Goal: Transaction & Acquisition: Subscribe to service/newsletter

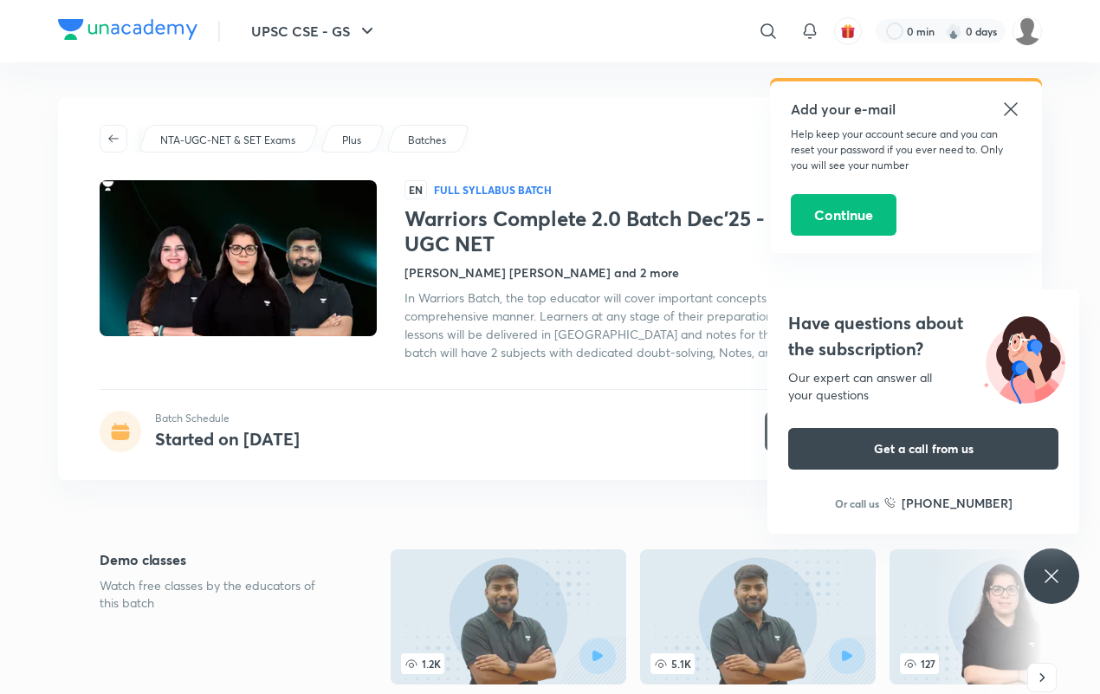
click at [1044, 560] on div "Have questions about the subscription? Our expert can answer all your questions…" at bounding box center [1051, 575] width 55 height 55
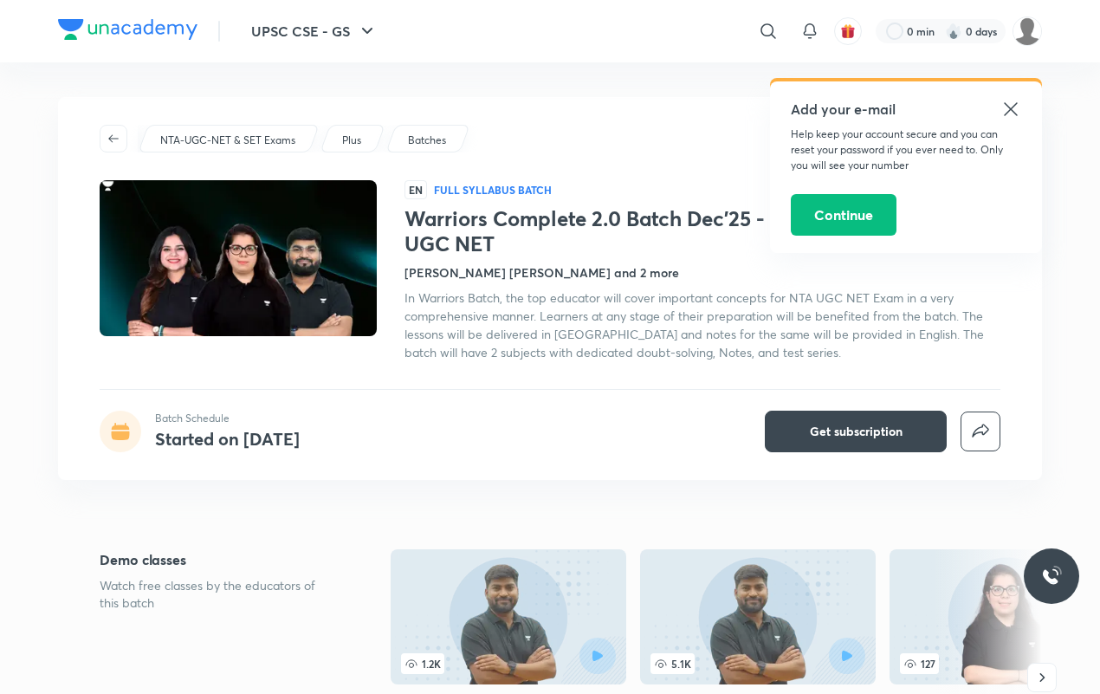
click at [997, 99] on h5 "Add your e-mail" at bounding box center [906, 109] width 230 height 21
click at [1005, 100] on icon at bounding box center [1011, 109] width 21 height 21
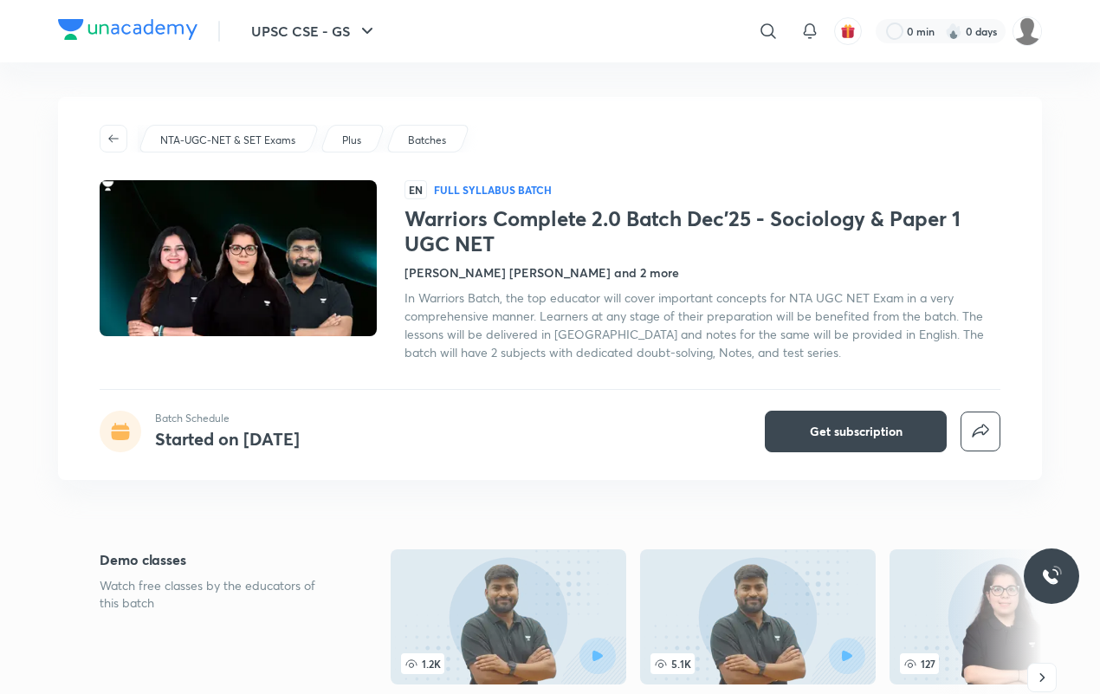
click at [446, 275] on h4 "Rajat Kumar, Yashika Sanjay Hargunani and 2 more" at bounding box center [542, 272] width 275 height 18
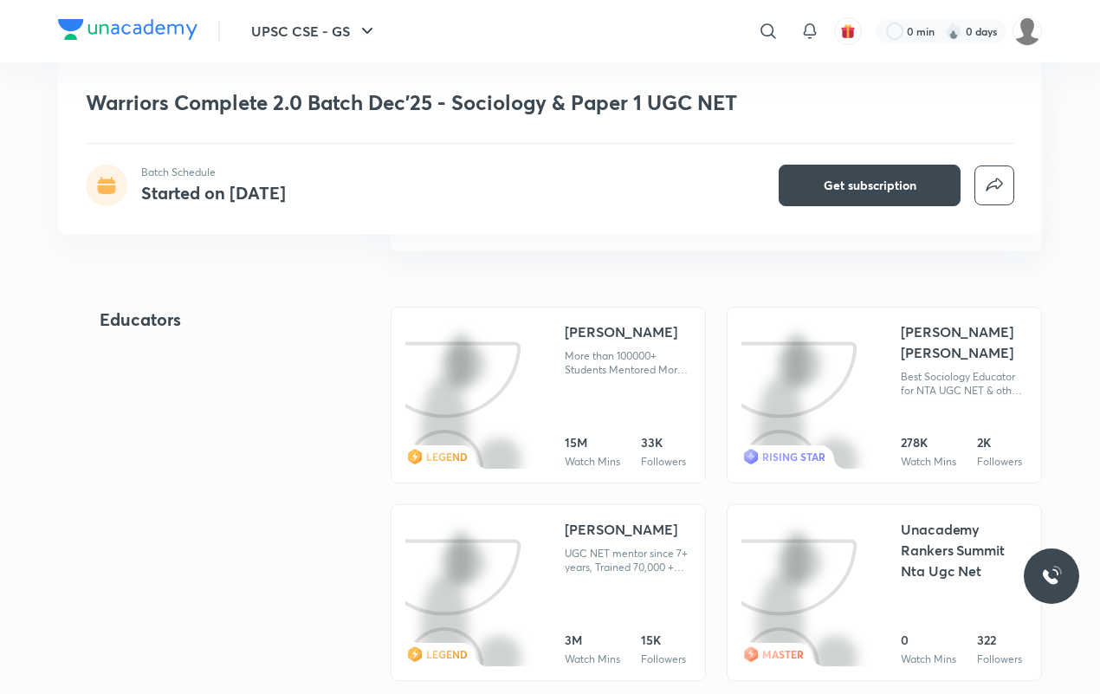
scroll to position [1802, 0]
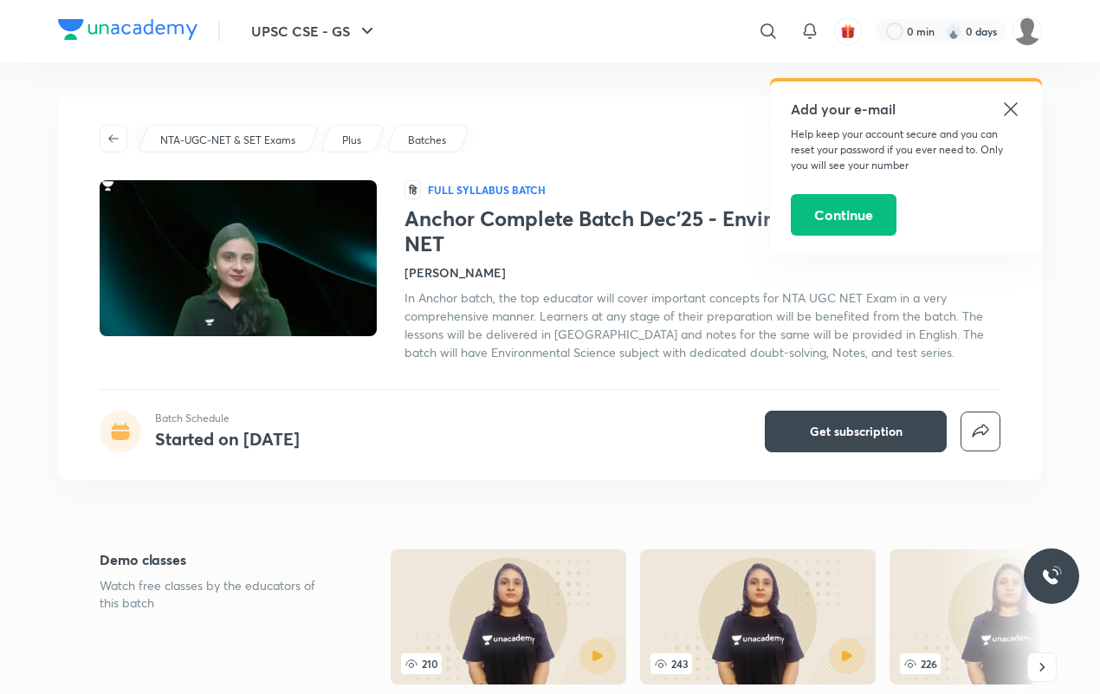
click at [1009, 102] on icon at bounding box center [1011, 109] width 21 height 21
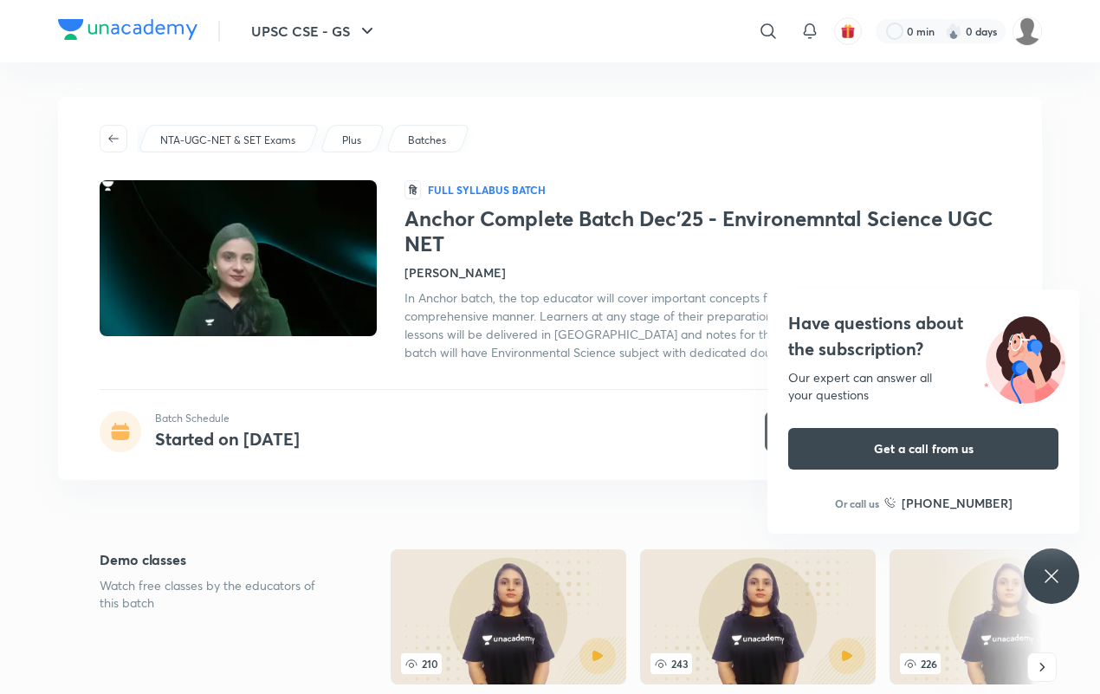
click at [431, 269] on h4 "Jyoti Bala" at bounding box center [455, 272] width 101 height 18
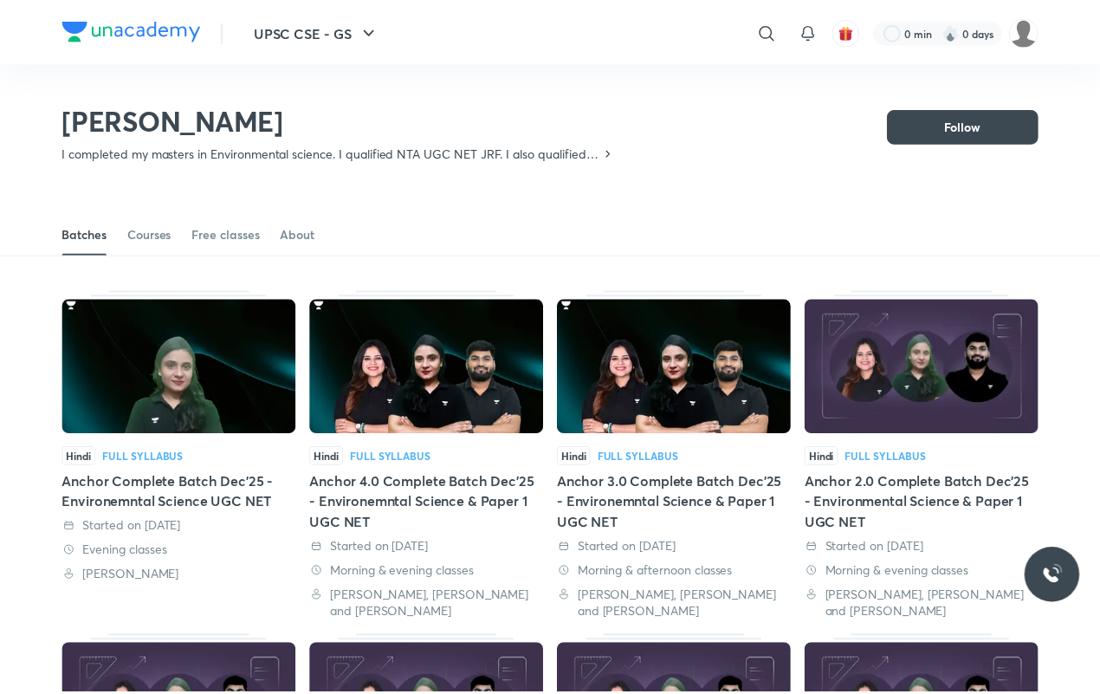
scroll to position [75, 0]
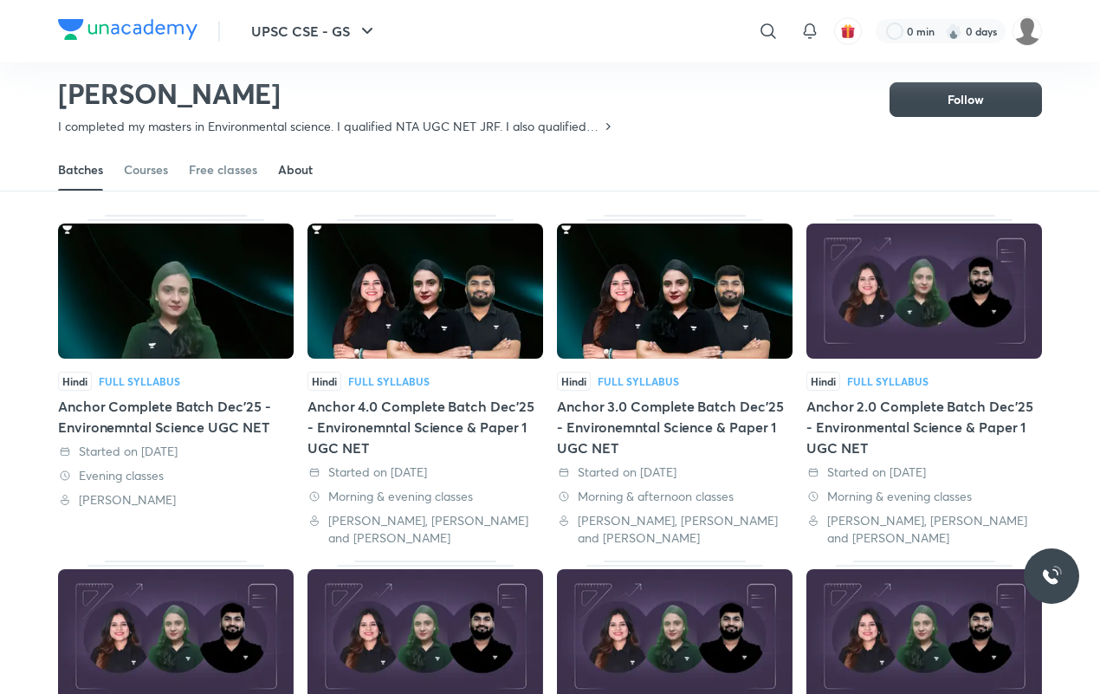
click at [301, 161] on div "About" at bounding box center [295, 169] width 35 height 17
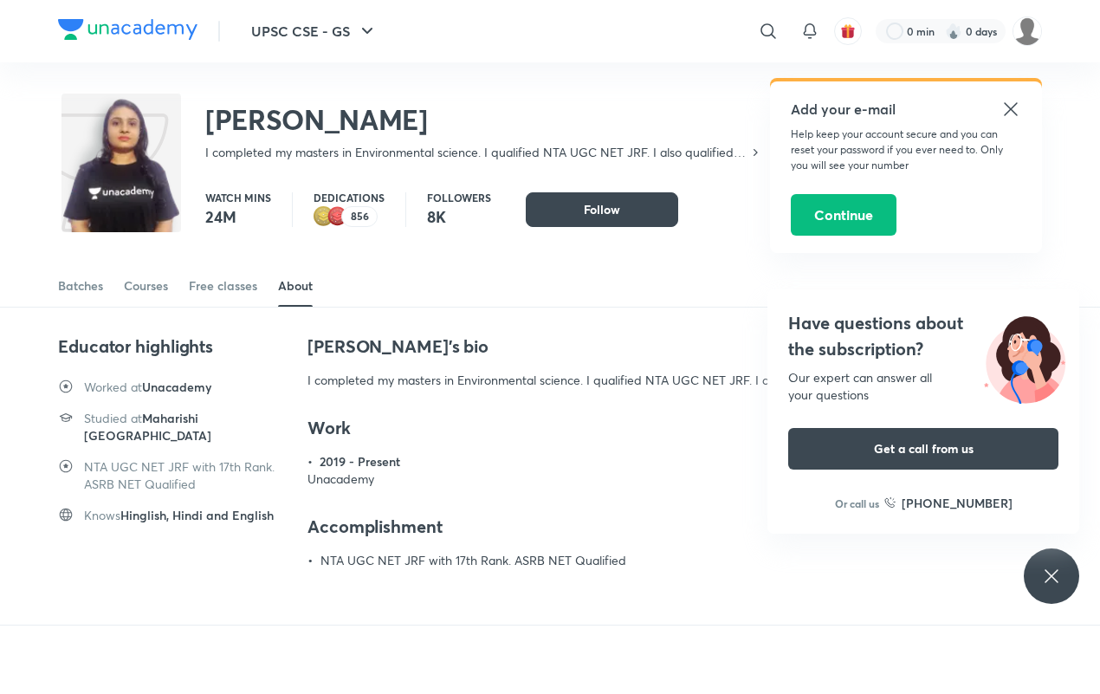
click at [1037, 552] on div "Have questions about the subscription? Our expert can answer all your questions…" at bounding box center [1051, 575] width 55 height 55
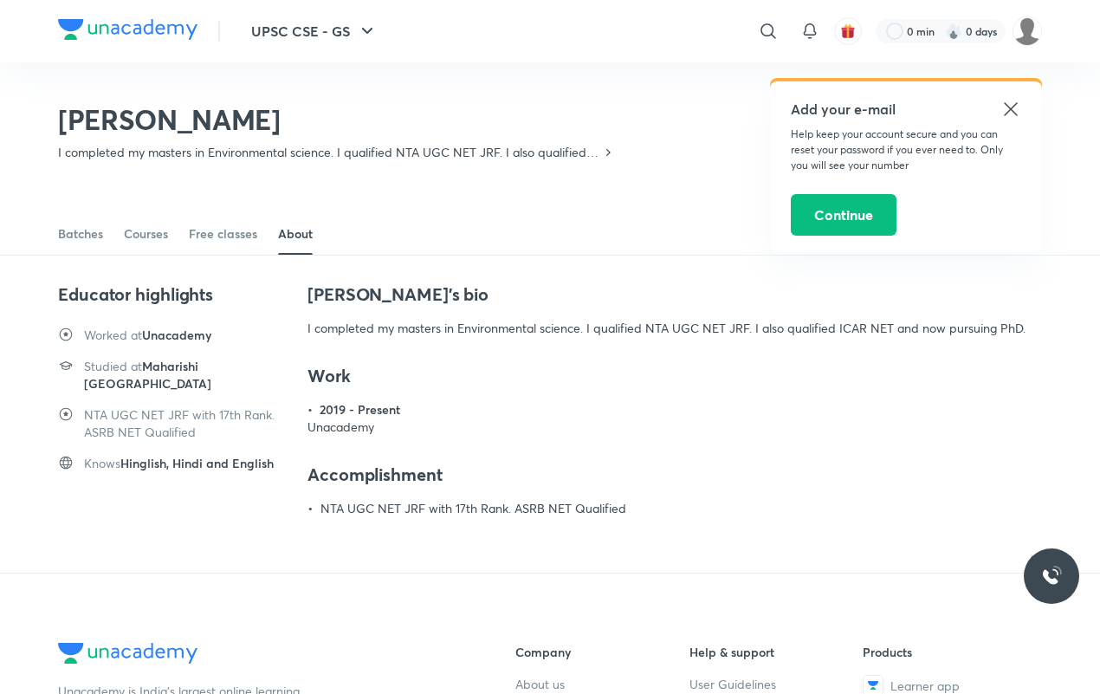
scroll to position [75, 0]
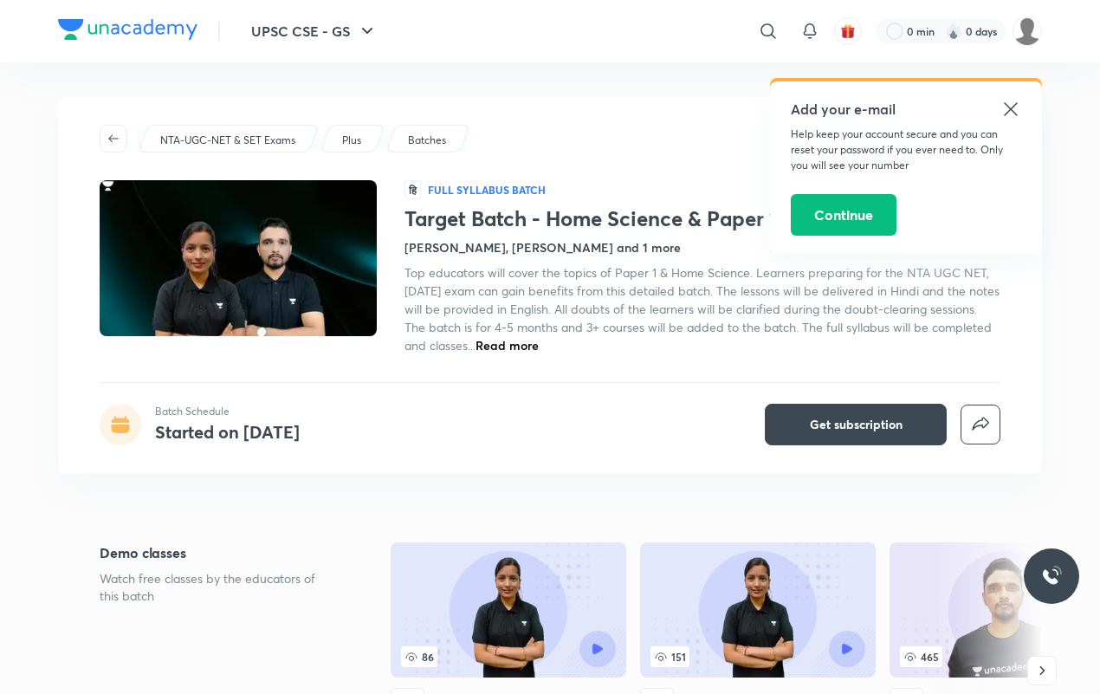
click at [1005, 91] on div "Add your e-mail Help keep your account secure and you can reset your password i…" at bounding box center [906, 167] width 272 height 172
click at [1003, 108] on icon at bounding box center [1011, 109] width 21 height 21
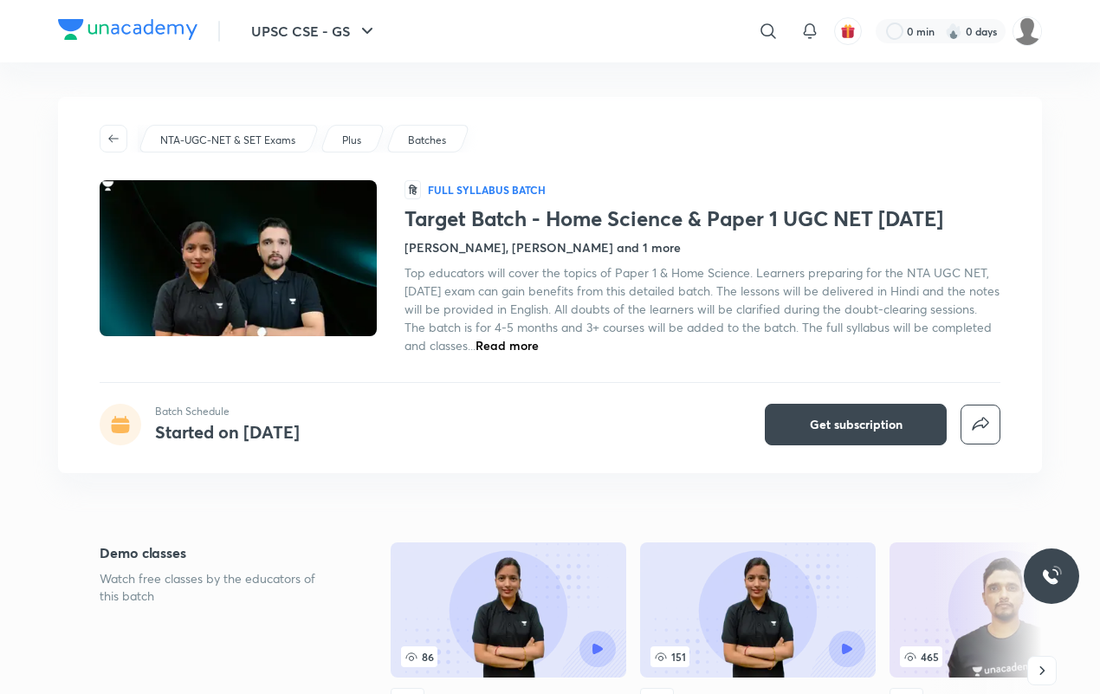
click at [437, 257] on div "Target Batch - Home Science & Paper 1 UGC NET Dec'25 Naveen Sakh, Sarita Agraha…" at bounding box center [703, 280] width 596 height 148
click at [449, 252] on h4 "[PERSON_NAME], [PERSON_NAME] and 1 more" at bounding box center [543, 247] width 276 height 18
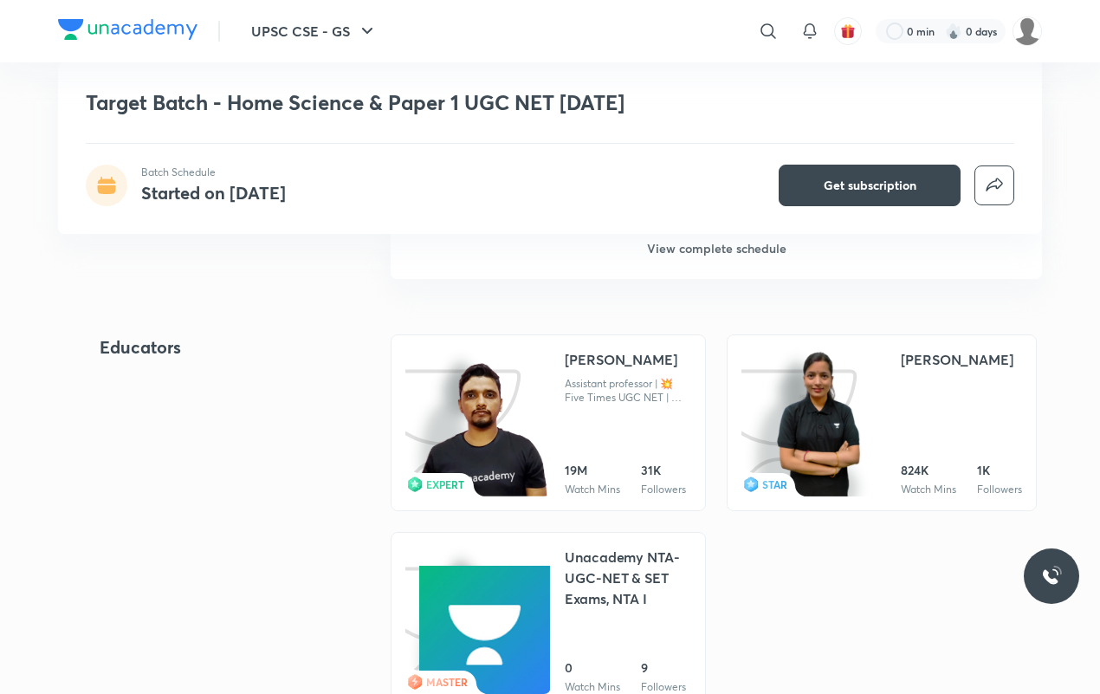
scroll to position [1753, 0]
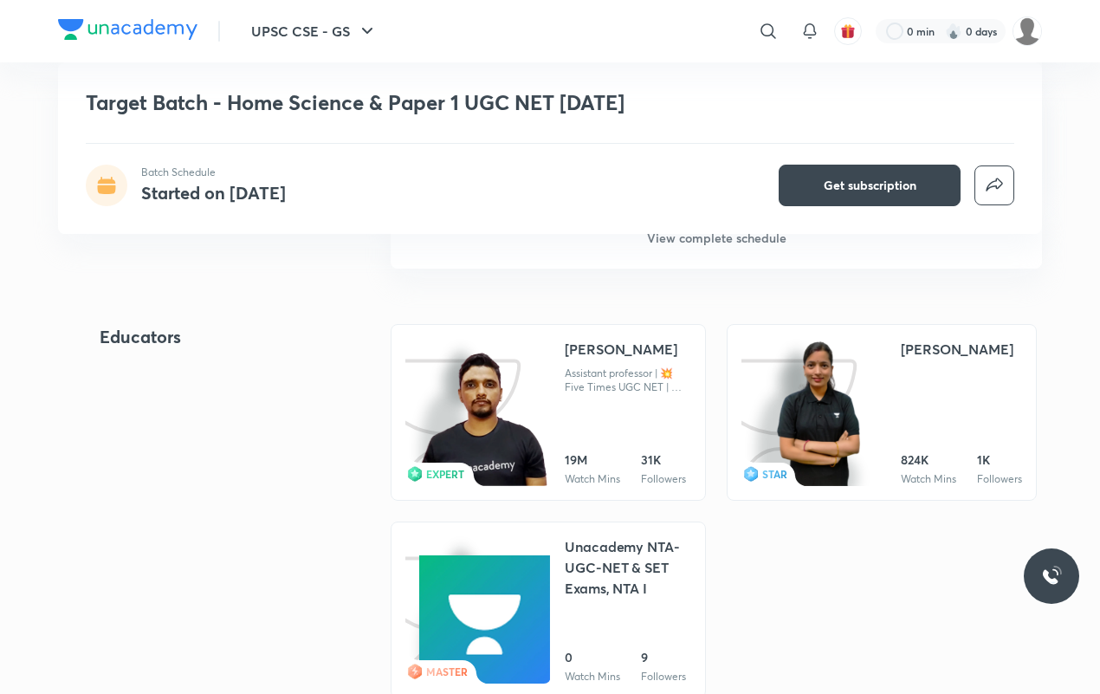
click at [630, 366] on div "Assistant professor | 💥Five Times UGC NET | 💥Two Times CTET | 💥INDIA's best Wri…" at bounding box center [628, 380] width 126 height 28
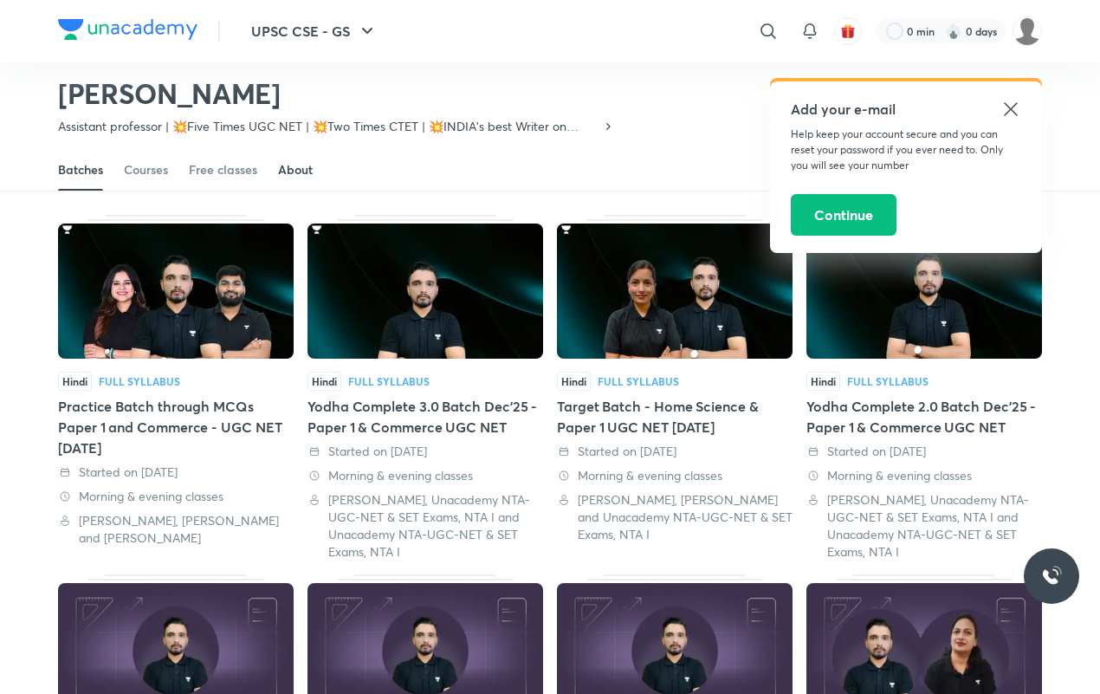
click at [308, 174] on div "About" at bounding box center [295, 169] width 35 height 17
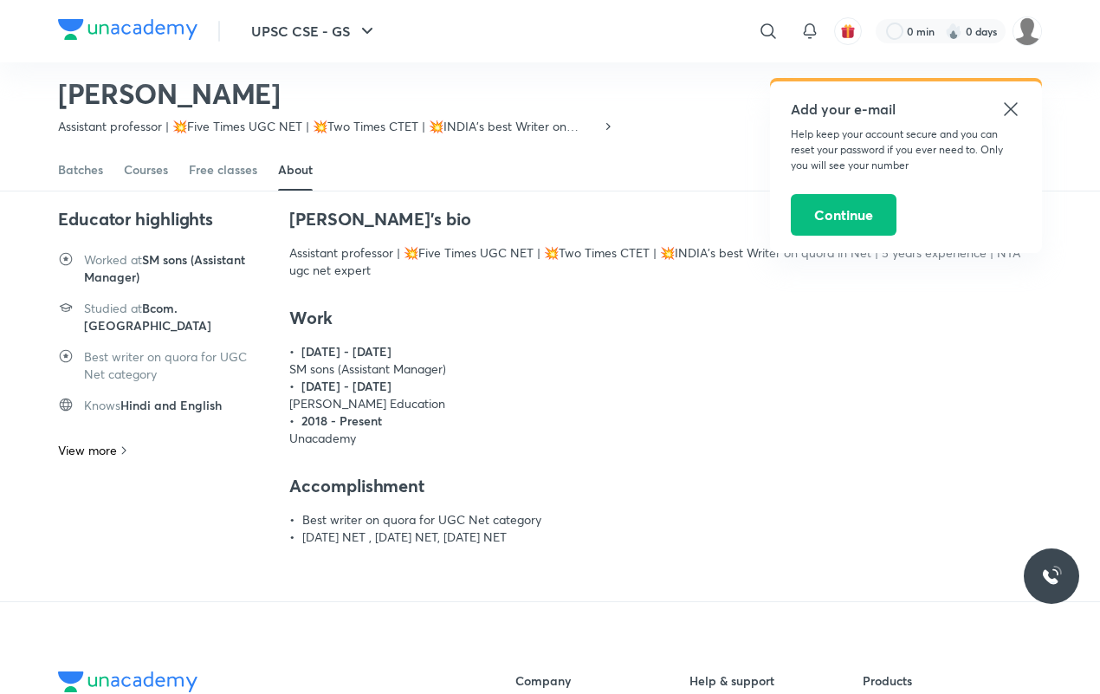
click at [1021, 108] on icon at bounding box center [1011, 109] width 21 height 21
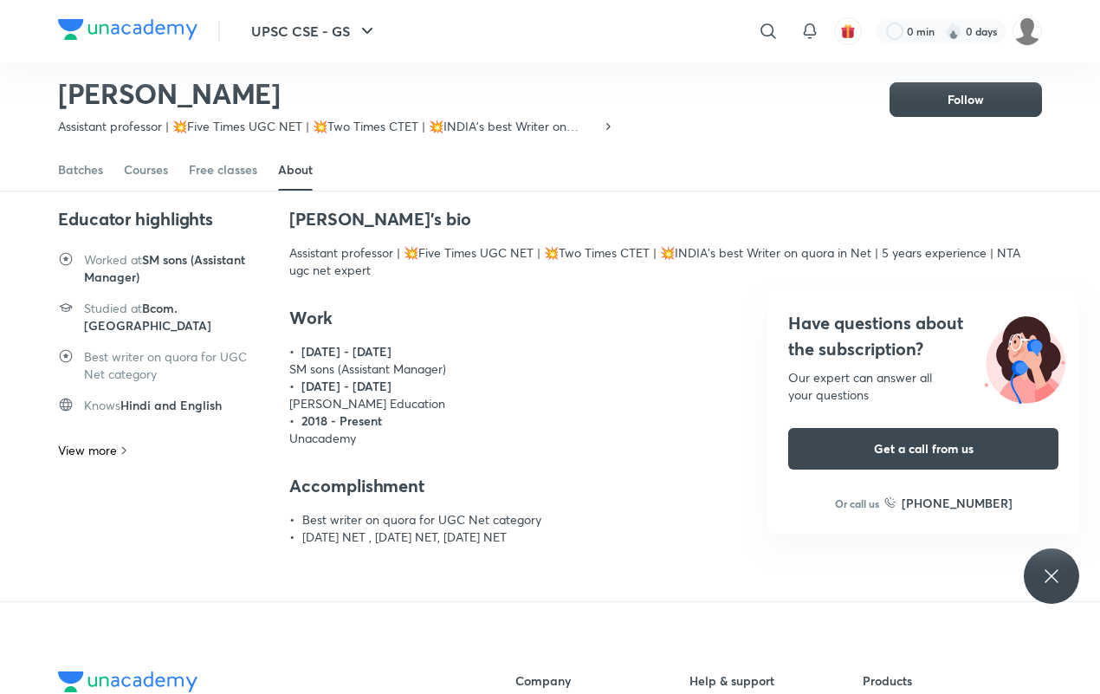
click at [1063, 568] on div "Have questions about the subscription? Our expert can answer all your questions…" at bounding box center [1051, 575] width 55 height 55
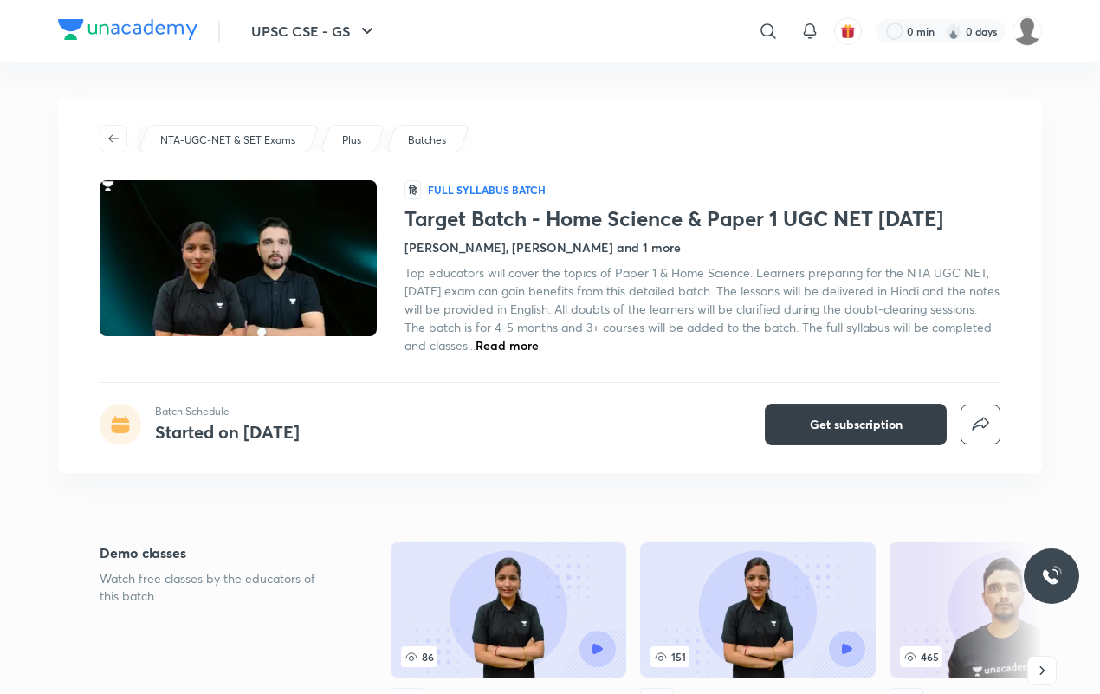
click at [859, 429] on span "Get subscription" at bounding box center [856, 424] width 93 height 17
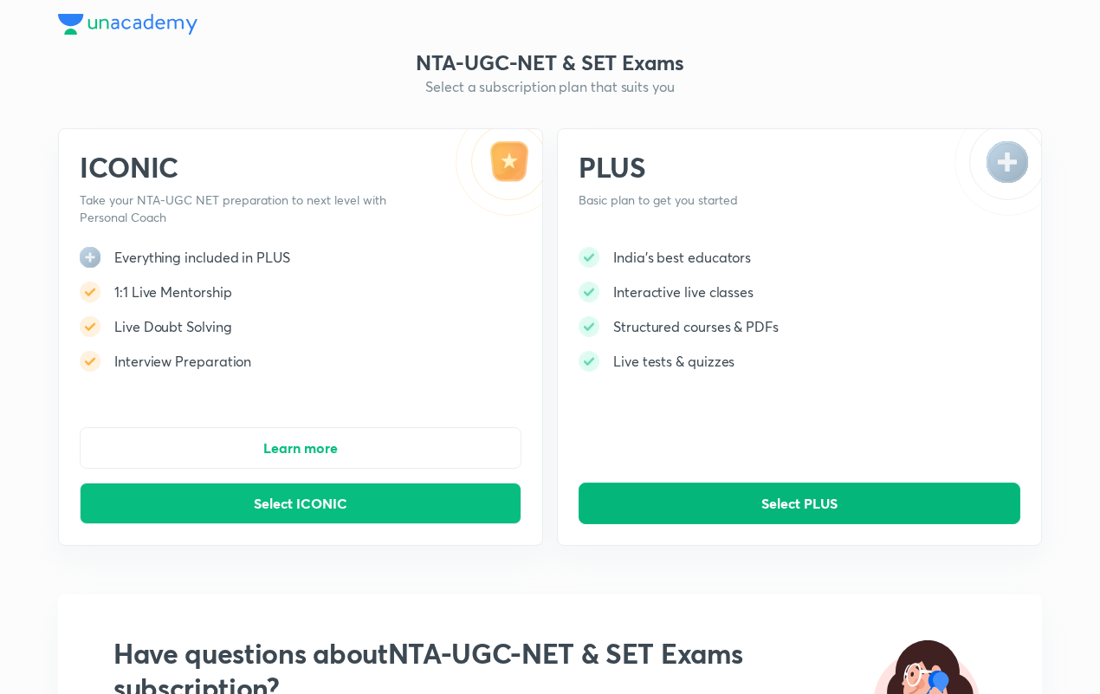
click at [743, 514] on button "Select PLUS" at bounding box center [800, 504] width 442 height 42
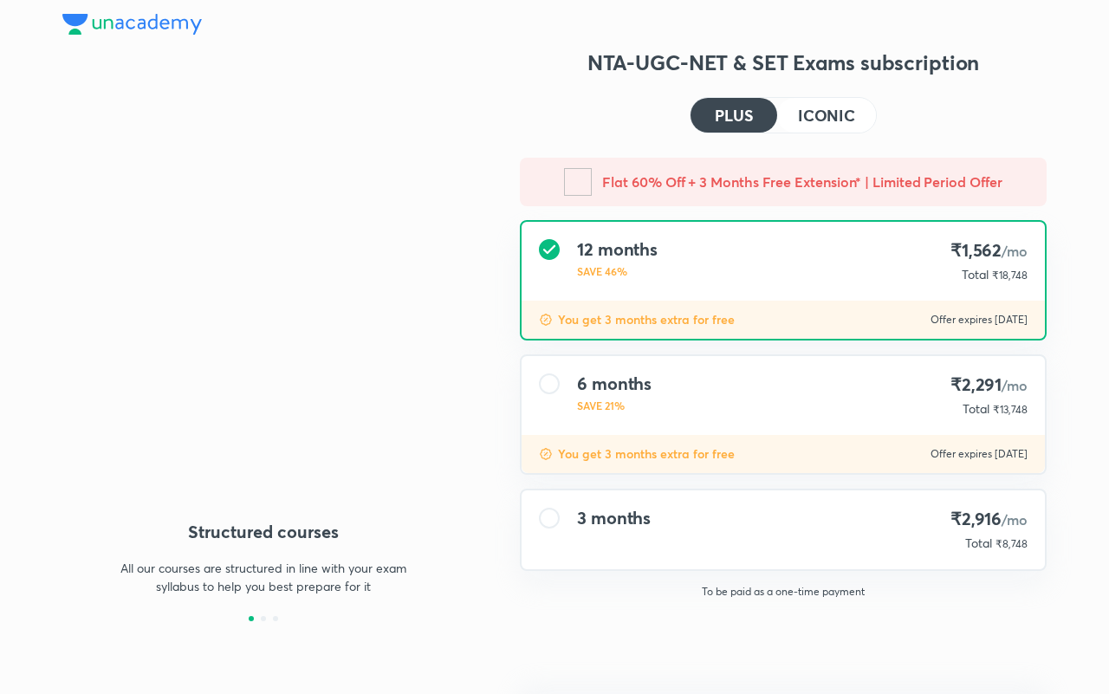
type input "UNLOCK"
